Goal: Task Accomplishment & Management: Manage account settings

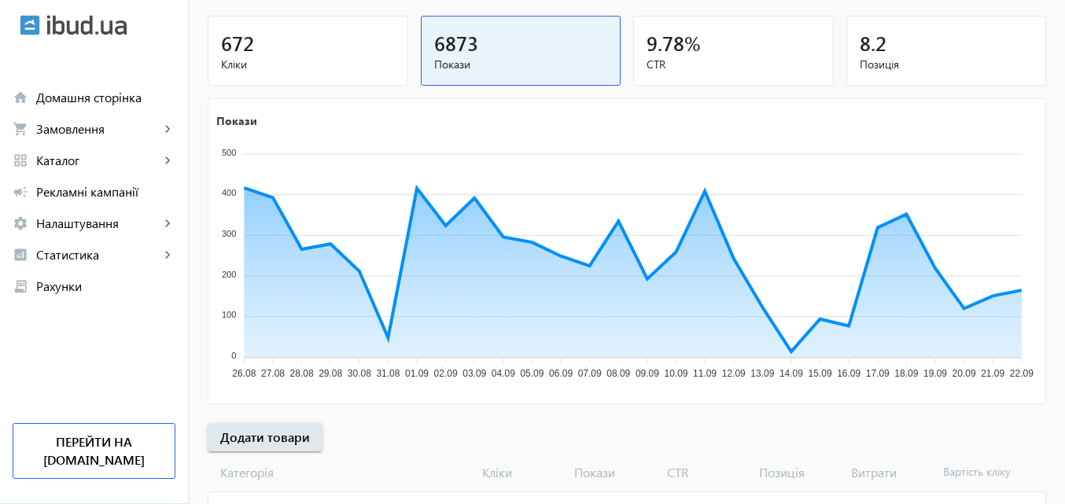
scroll to position [236, 0]
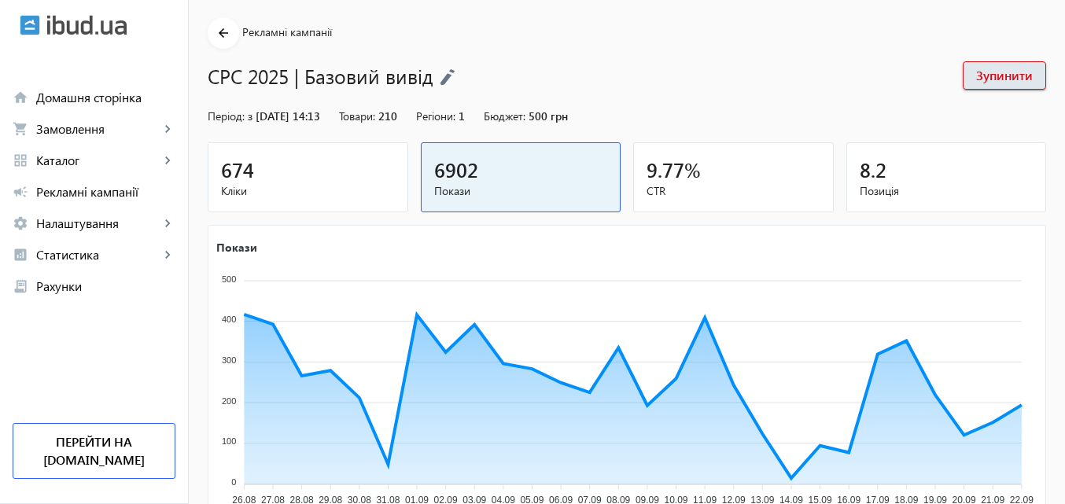
scroll to position [79, 0]
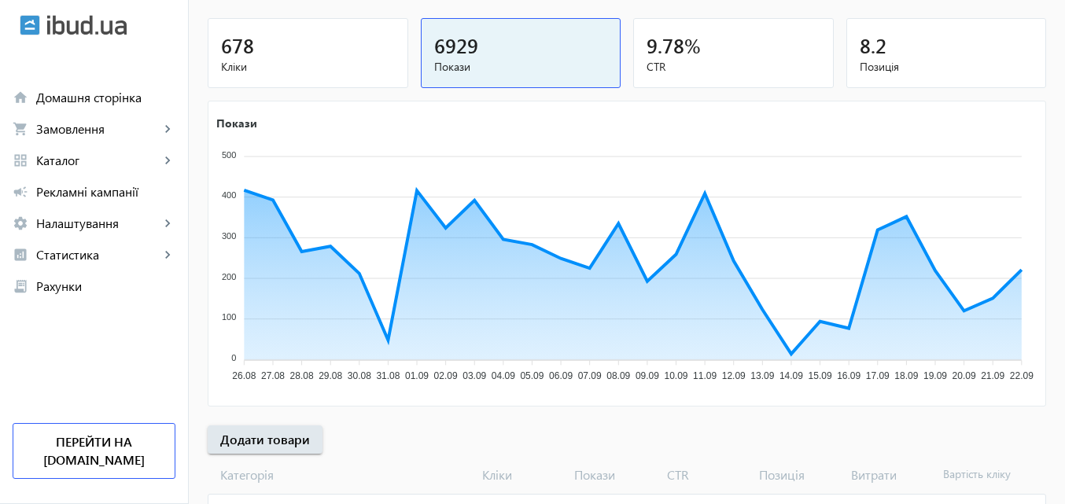
scroll to position [236, 0]
